Goal: Information Seeking & Learning: Learn about a topic

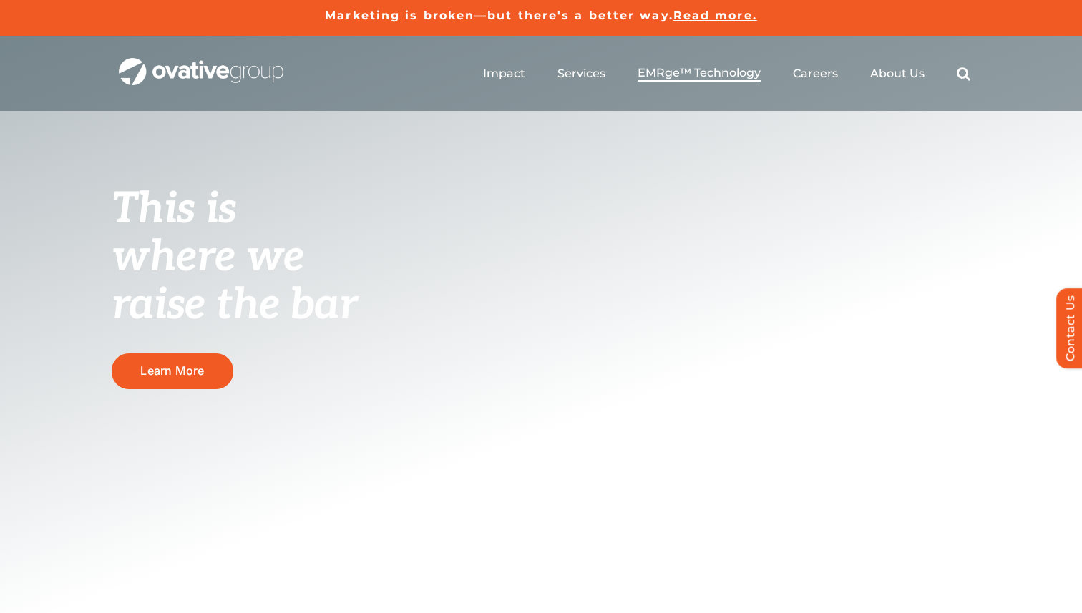
click at [686, 72] on span "EMRge™ Technology" at bounding box center [698, 73] width 123 height 14
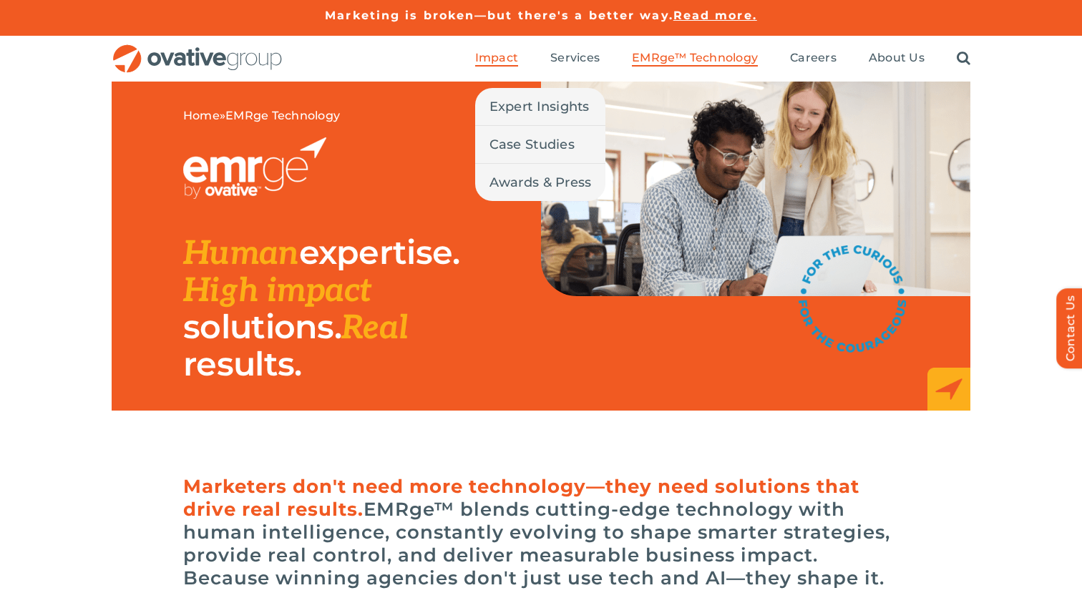
click at [502, 59] on span "Impact" at bounding box center [496, 58] width 43 height 14
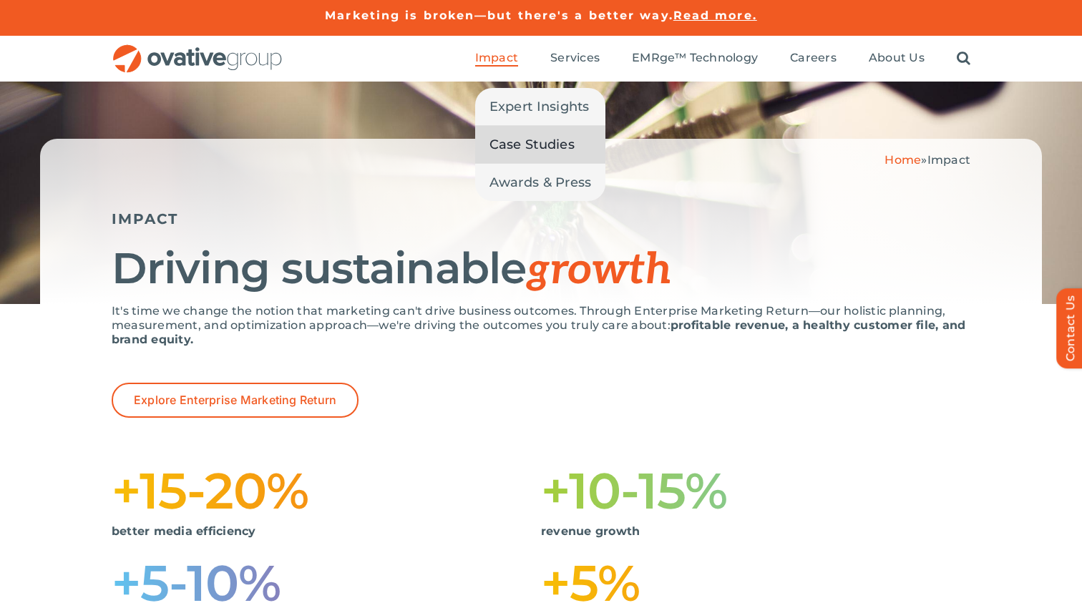
click at [512, 139] on span "Case Studies" at bounding box center [531, 145] width 85 height 20
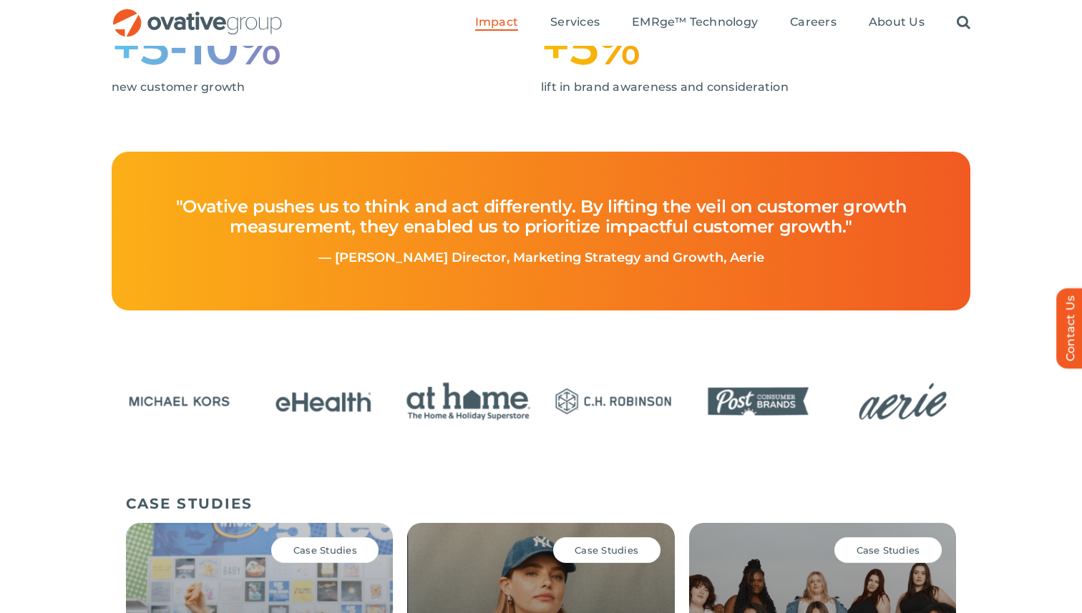
scroll to position [528, 0]
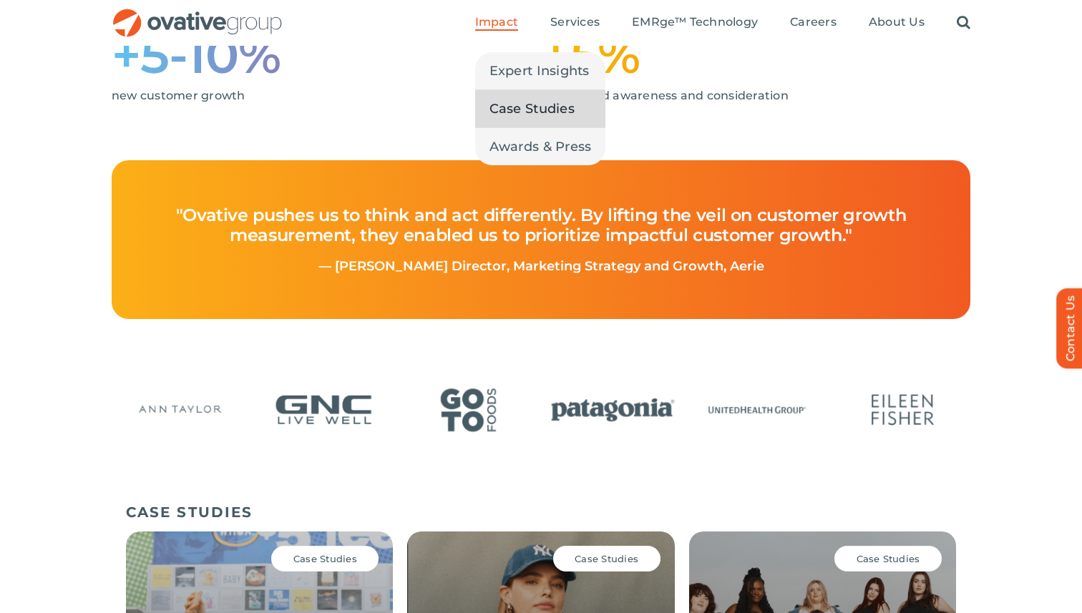
click at [503, 30] on link "Impact" at bounding box center [496, 23] width 43 height 16
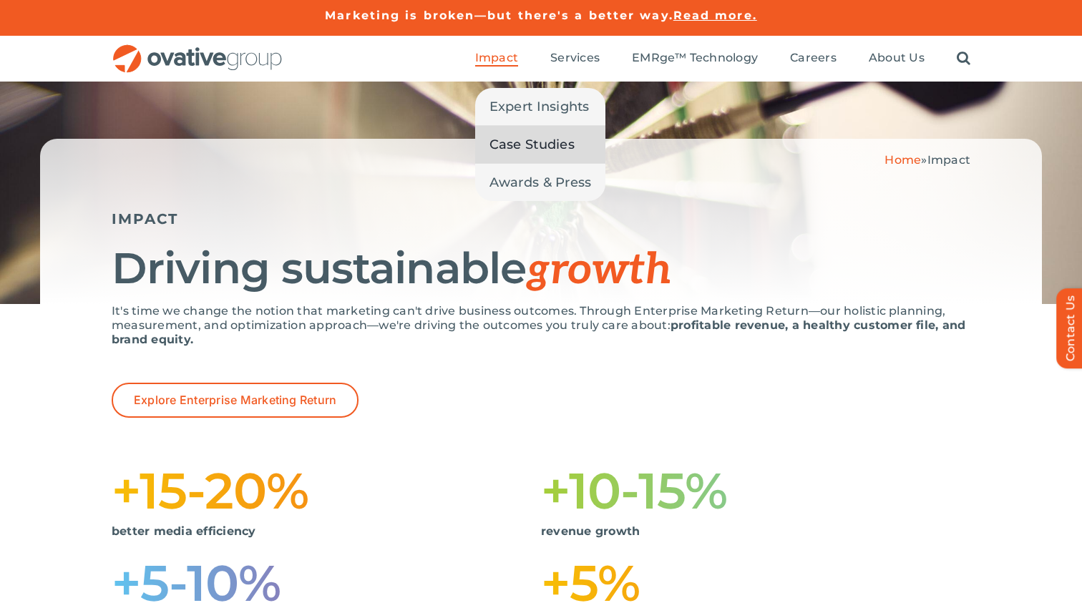
click at [512, 142] on span "Case Studies" at bounding box center [531, 145] width 85 height 20
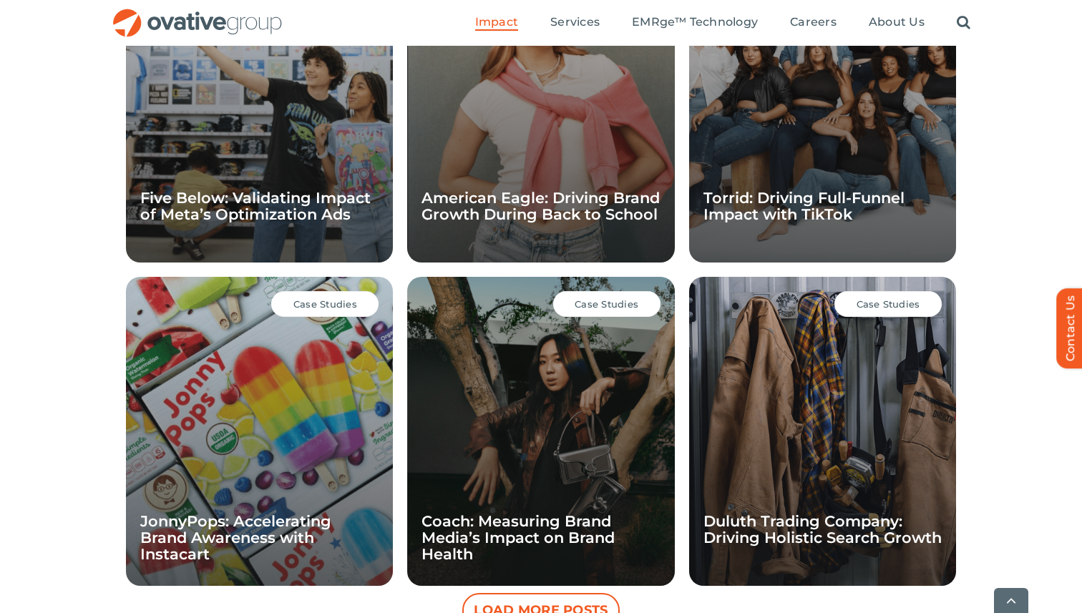
scroll to position [1114, 0]
